Goal: Task Accomplishment & Management: Manage account settings

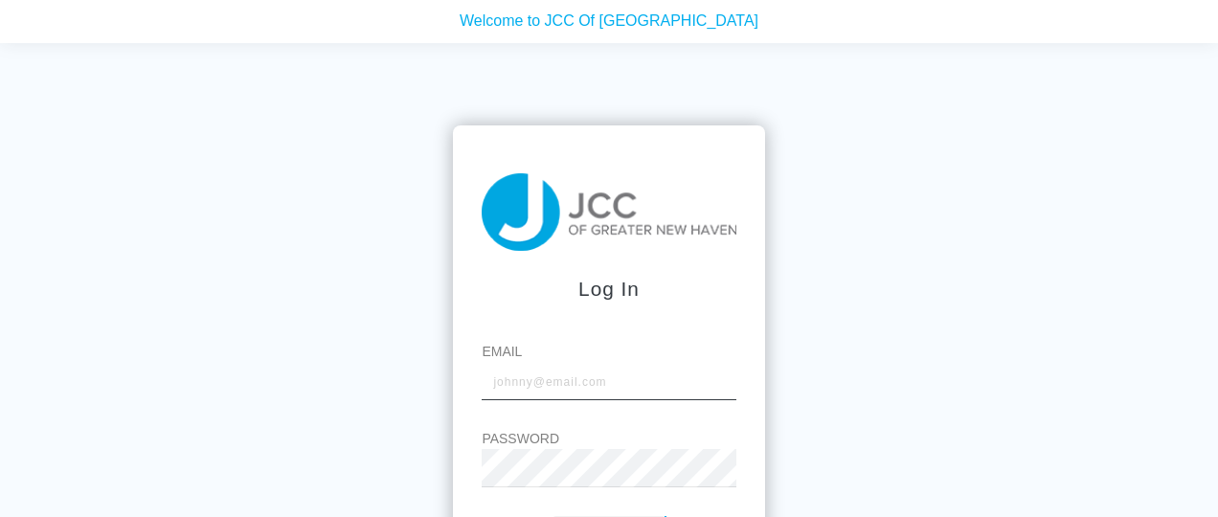
type input "[EMAIL_ADDRESS][DOMAIN_NAME]"
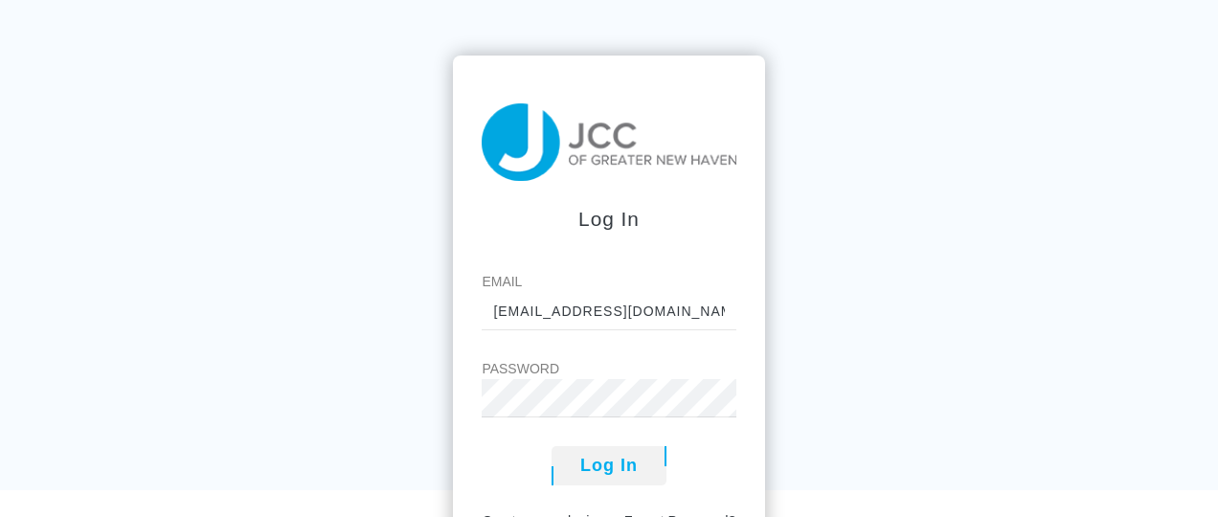
scroll to position [133, 0]
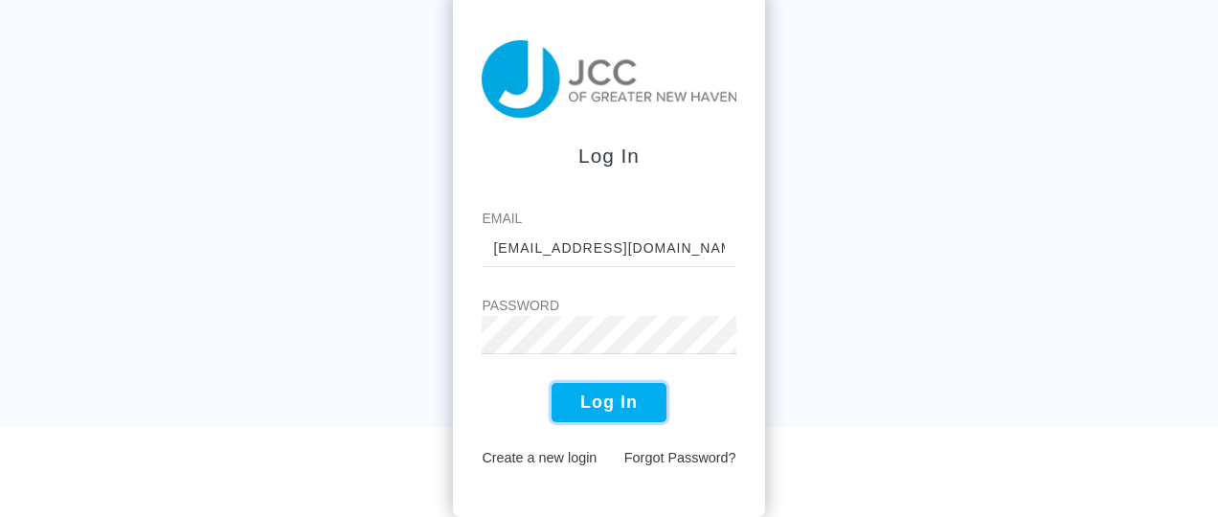
click at [586, 409] on button "Log In" at bounding box center [609, 402] width 115 height 39
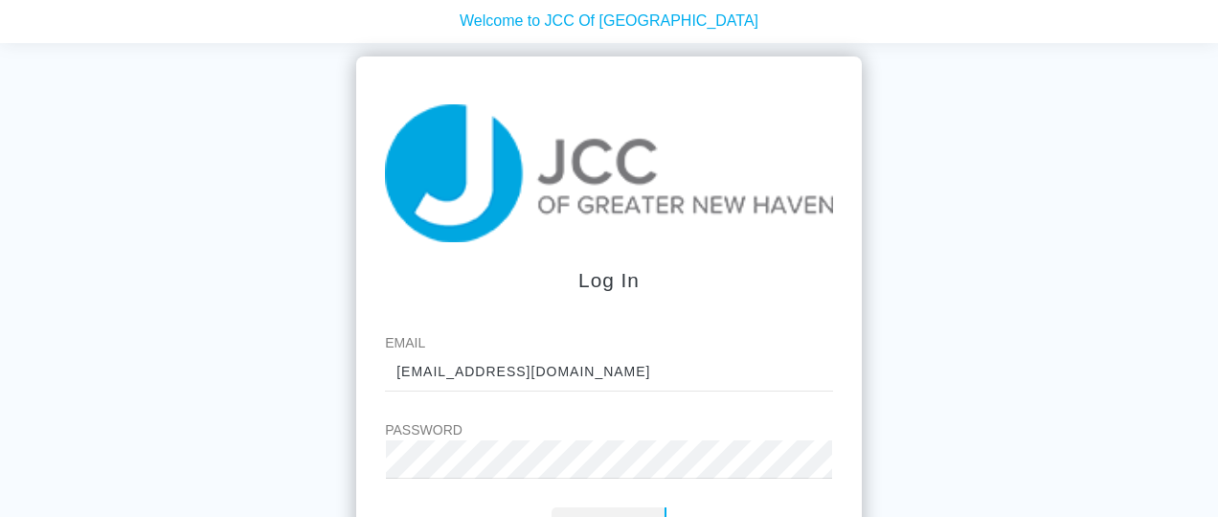
click at [286, 330] on div "Log In Email pantinozzi@optonline.net Password Log In Create a new login Forgot…" at bounding box center [609, 301] width 1218 height 517
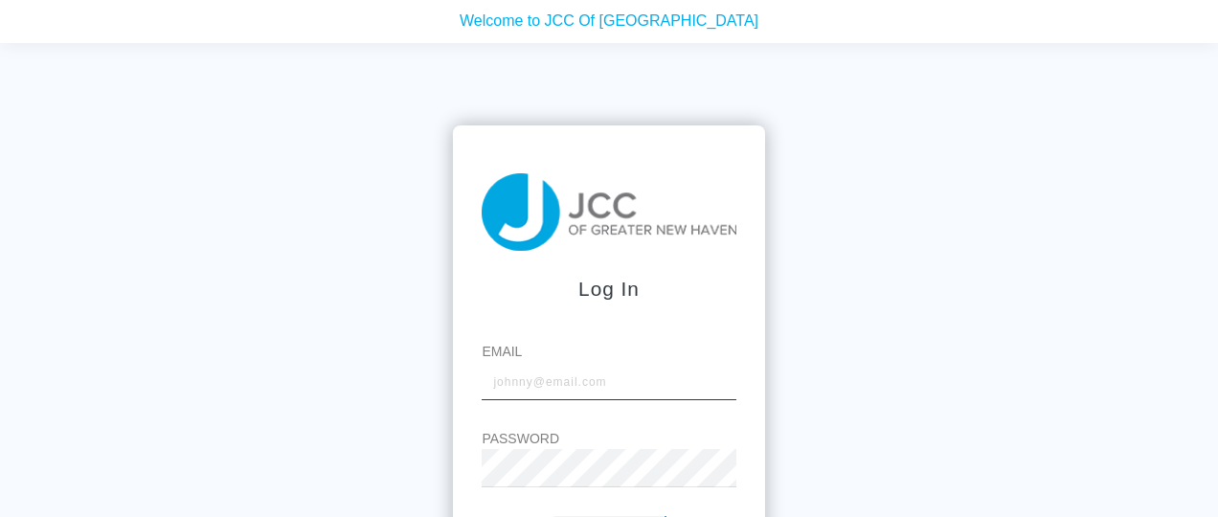
type input "[EMAIL_ADDRESS][DOMAIN_NAME]"
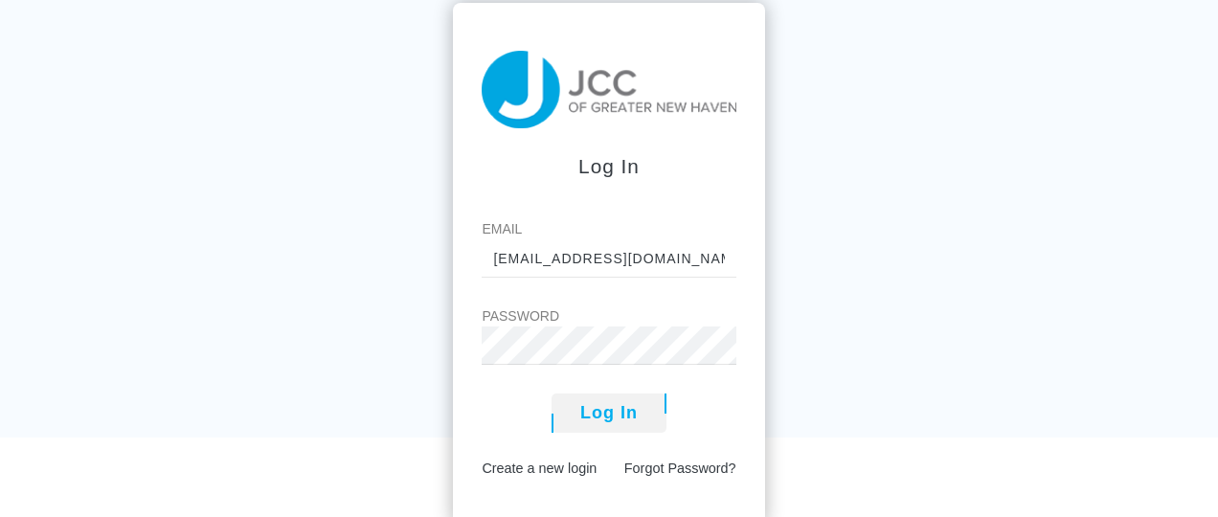
scroll to position [133, 0]
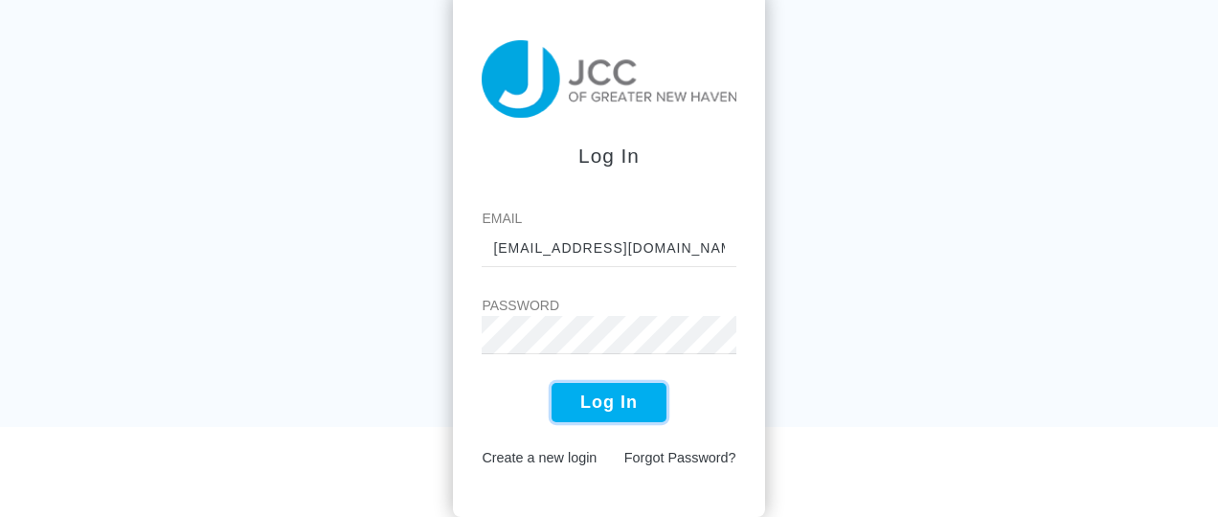
click at [582, 398] on button "Log In" at bounding box center [609, 402] width 115 height 39
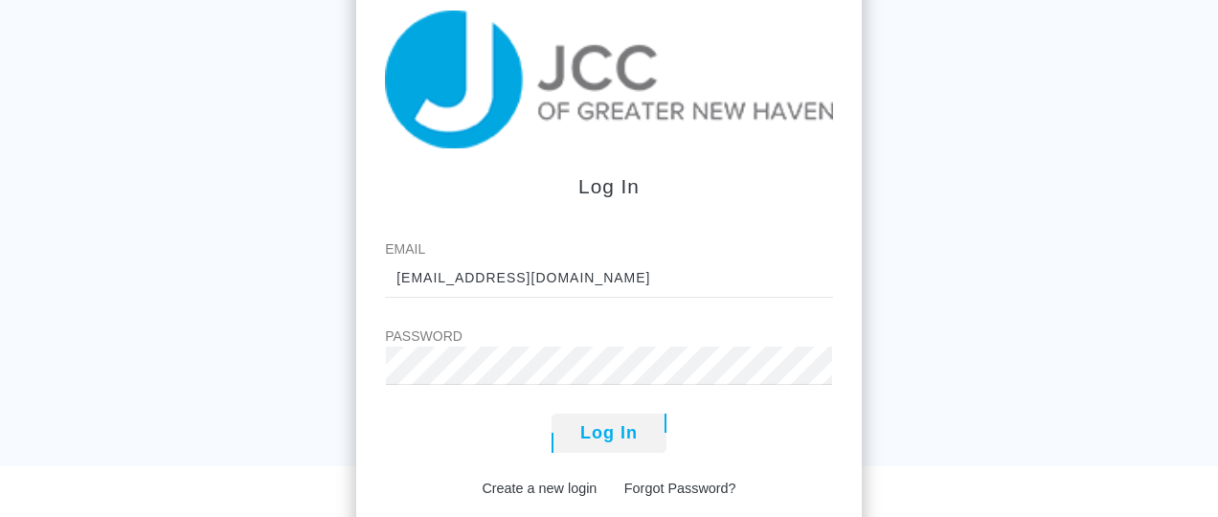
scroll to position [201, 0]
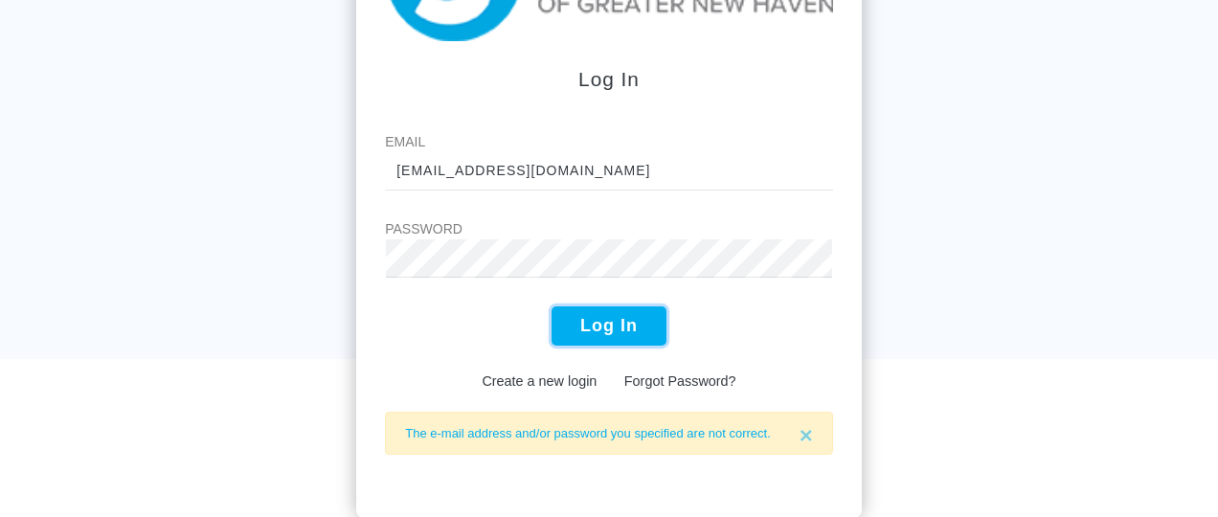
click at [607, 328] on button "Log In" at bounding box center [609, 326] width 115 height 39
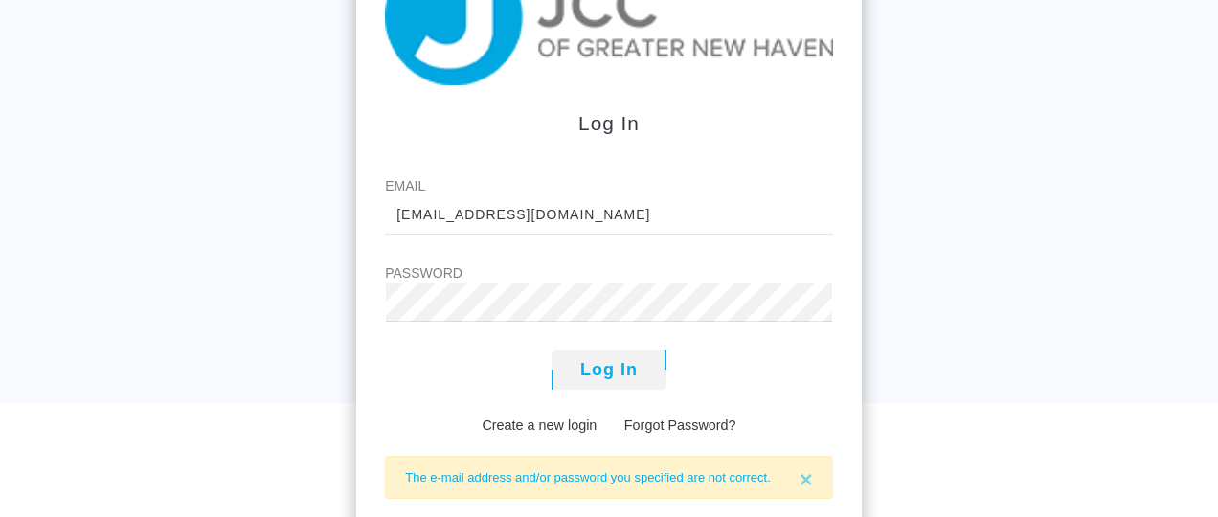
scroll to position [201, 0]
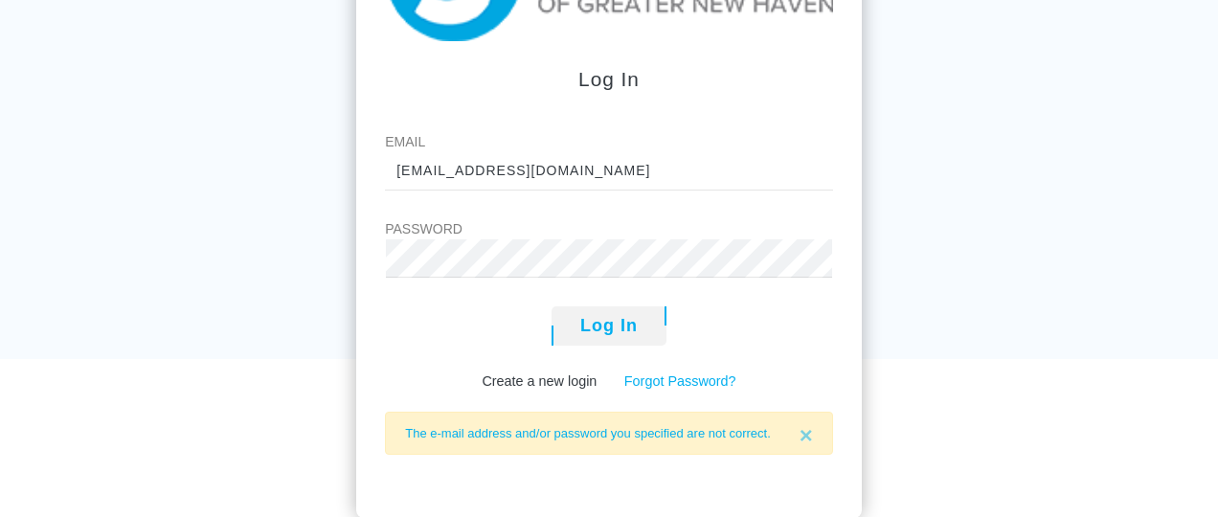
click at [682, 378] on link "Forgot Password?" at bounding box center [681, 381] width 112 height 15
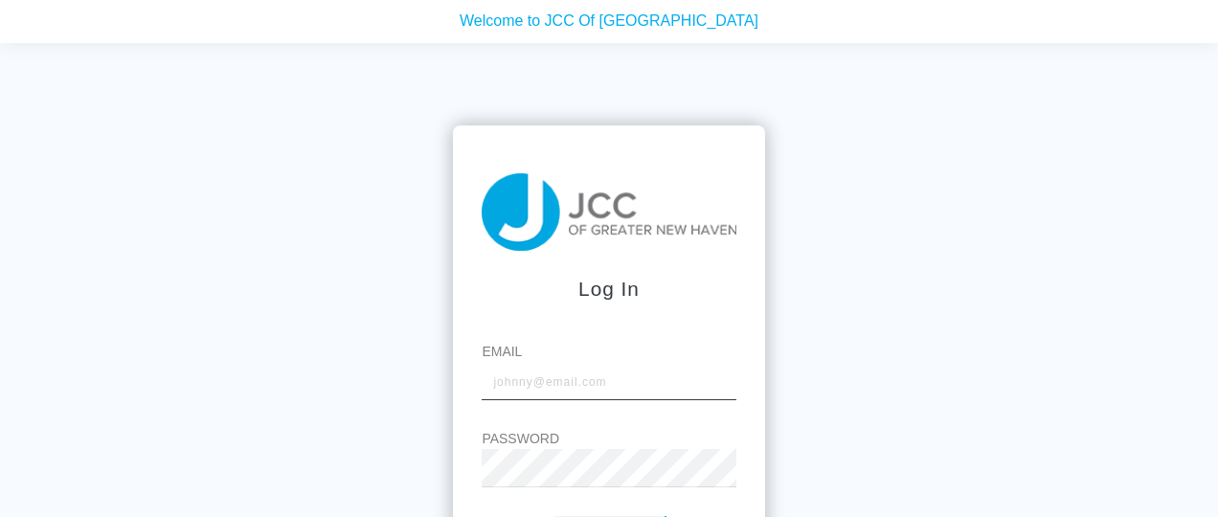
type input "[EMAIL_ADDRESS][DOMAIN_NAME]"
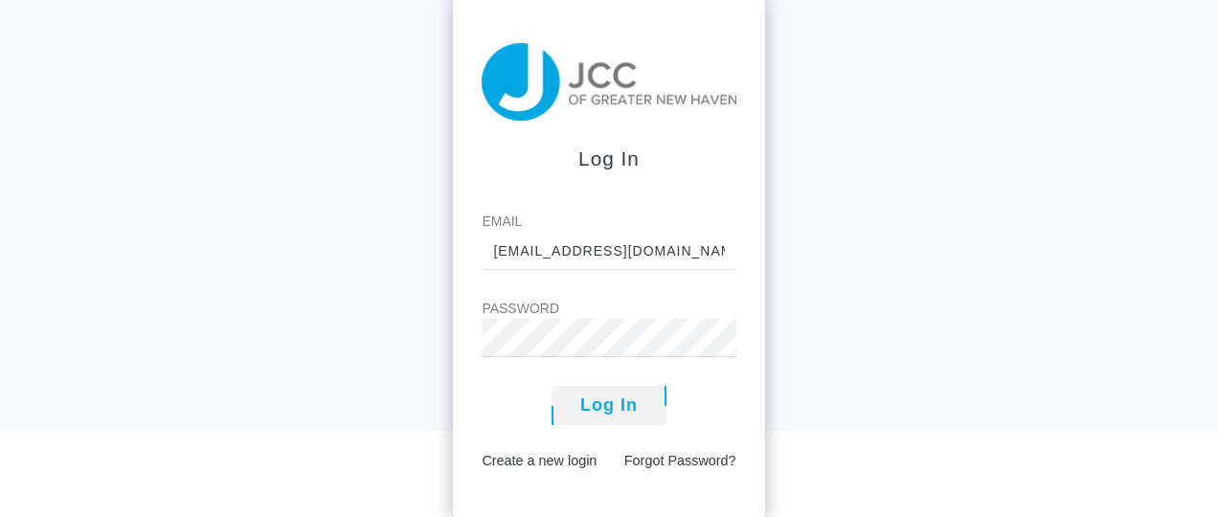
scroll to position [133, 0]
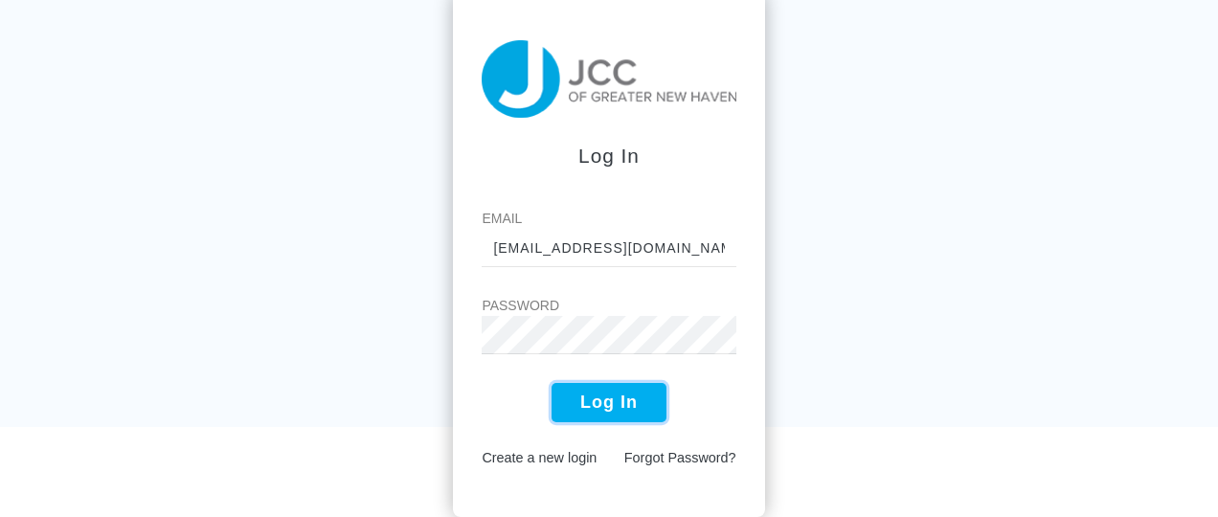
click at [607, 398] on button "Log In" at bounding box center [609, 402] width 115 height 39
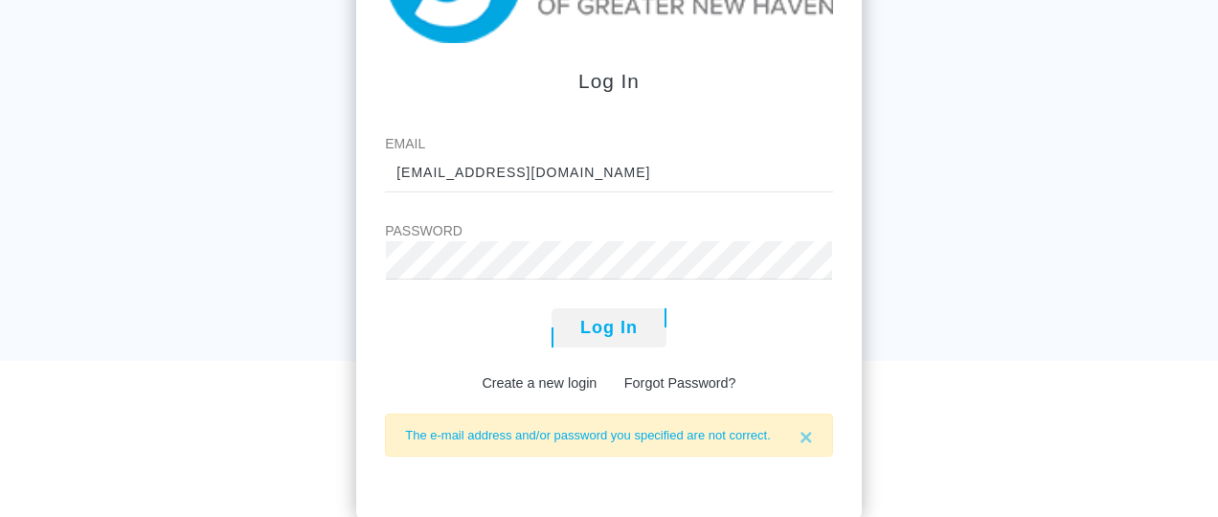
scroll to position [201, 0]
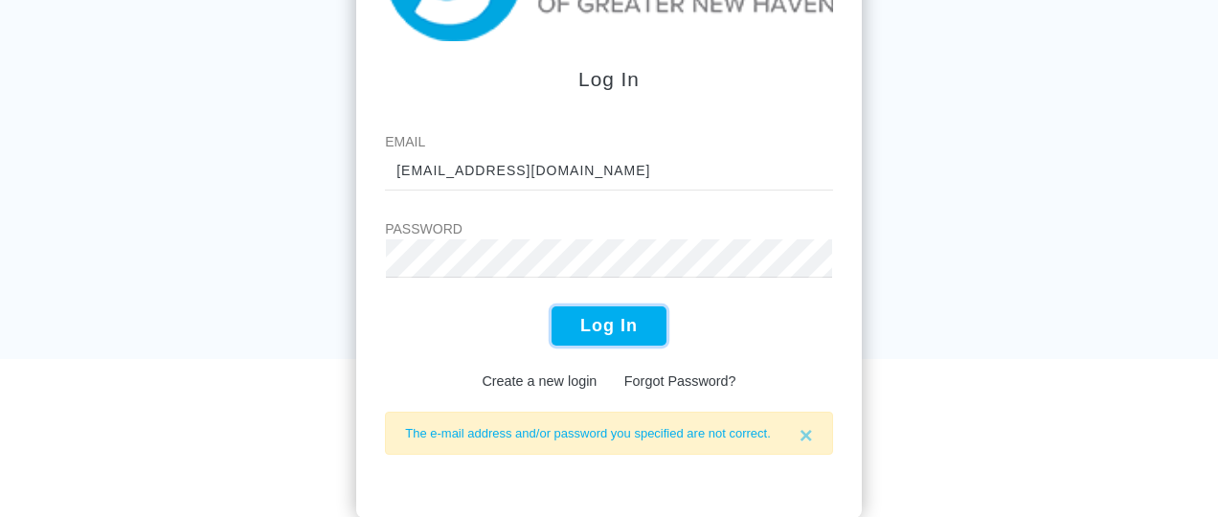
click at [615, 322] on button "Log In" at bounding box center [609, 326] width 115 height 39
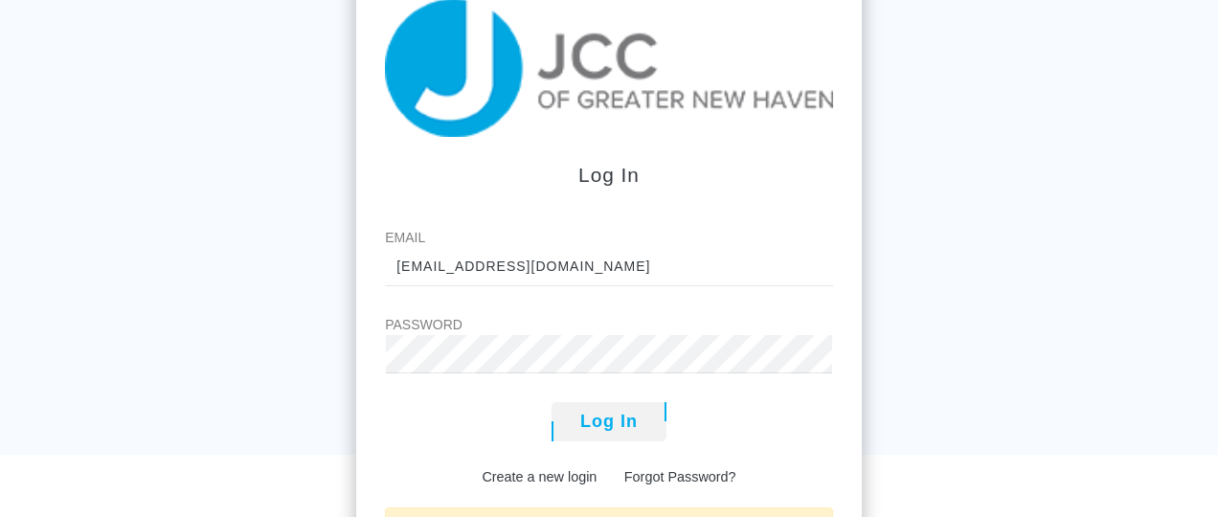
scroll to position [201, 0]
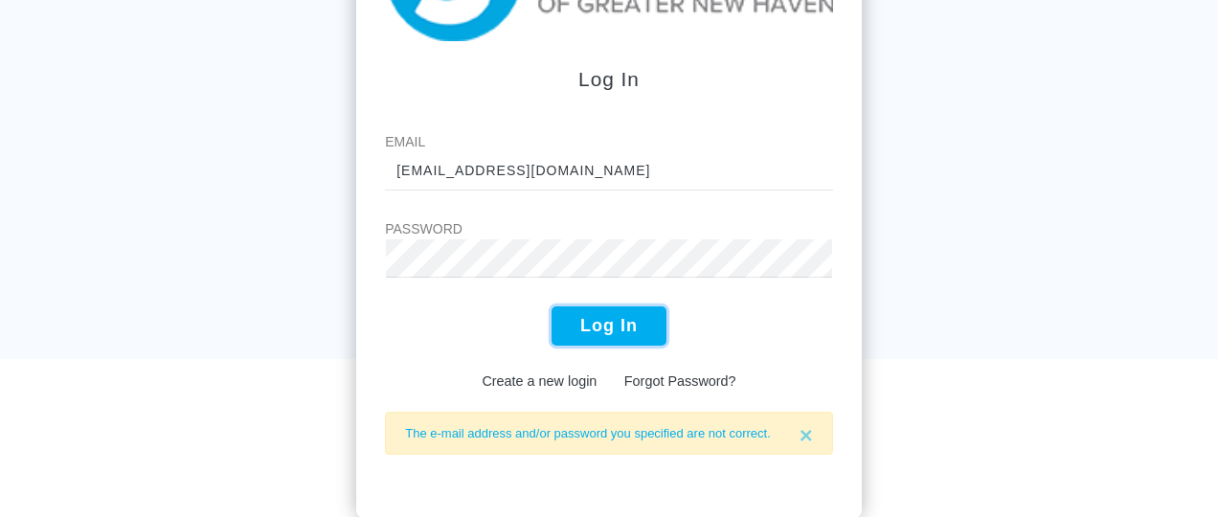
click at [601, 333] on button "Log In" at bounding box center [609, 326] width 115 height 39
